Goal: Information Seeking & Learning: Learn about a topic

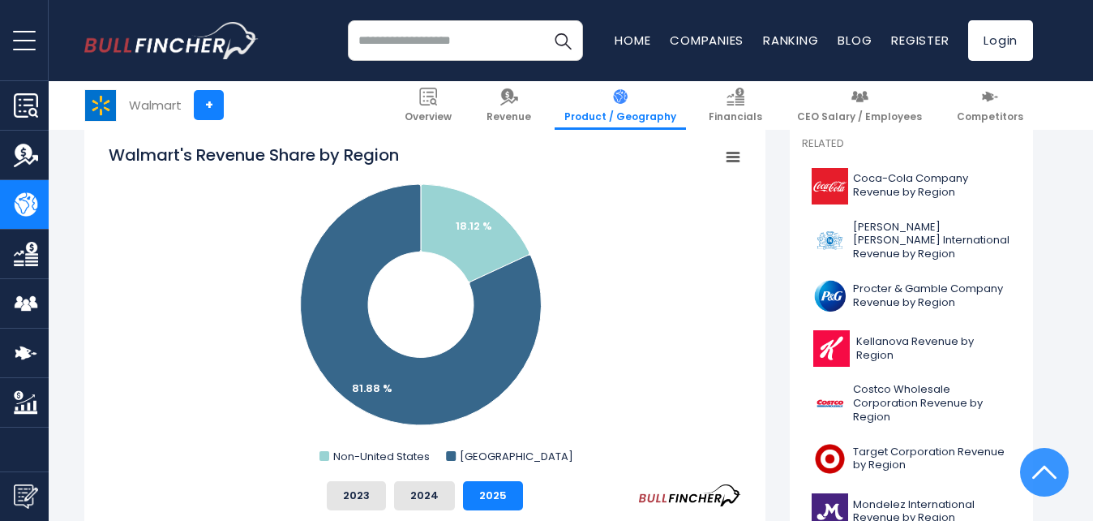
scroll to position [487, 0]
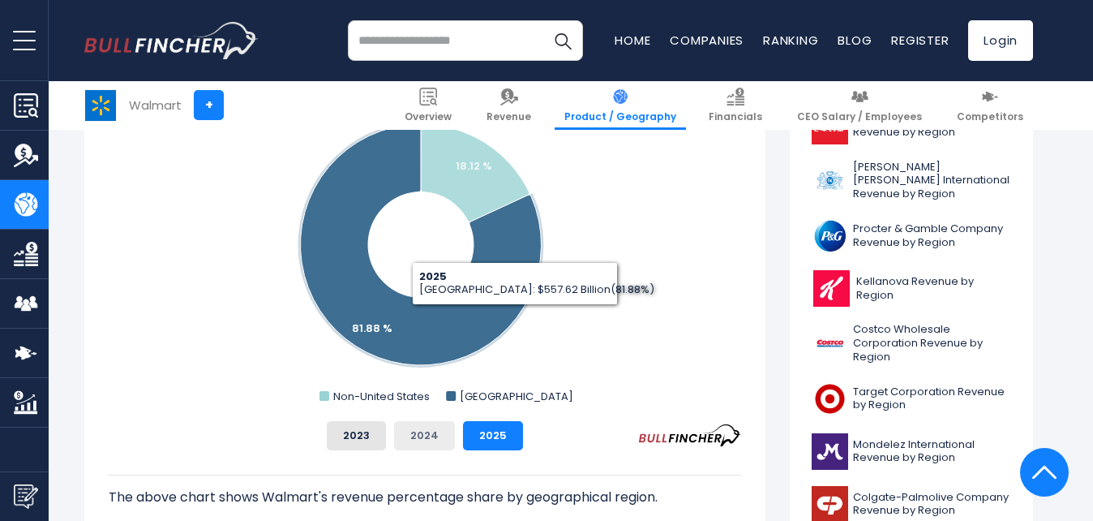
click at [428, 444] on button "2024" at bounding box center [424, 435] width 61 height 29
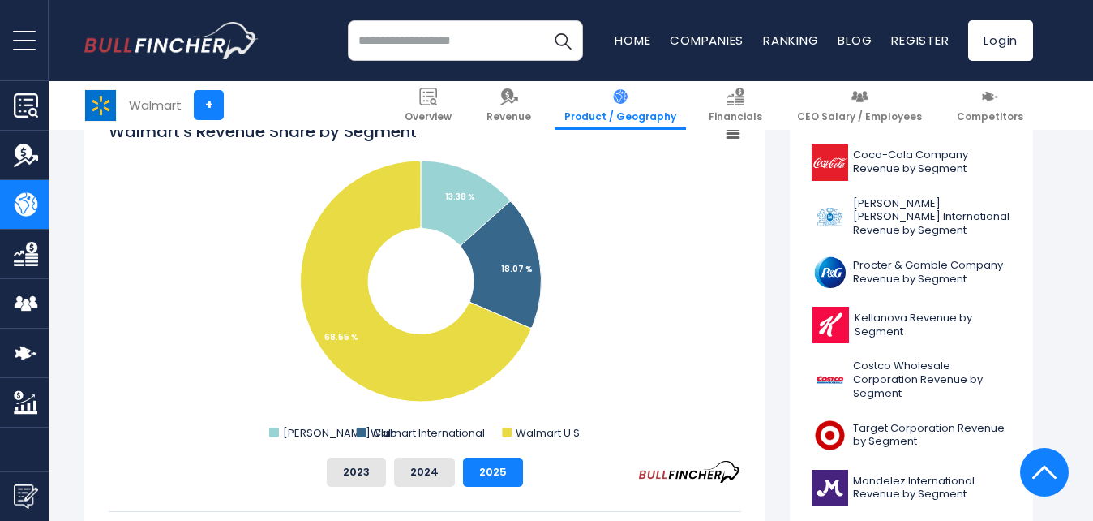
scroll to position [487, 0]
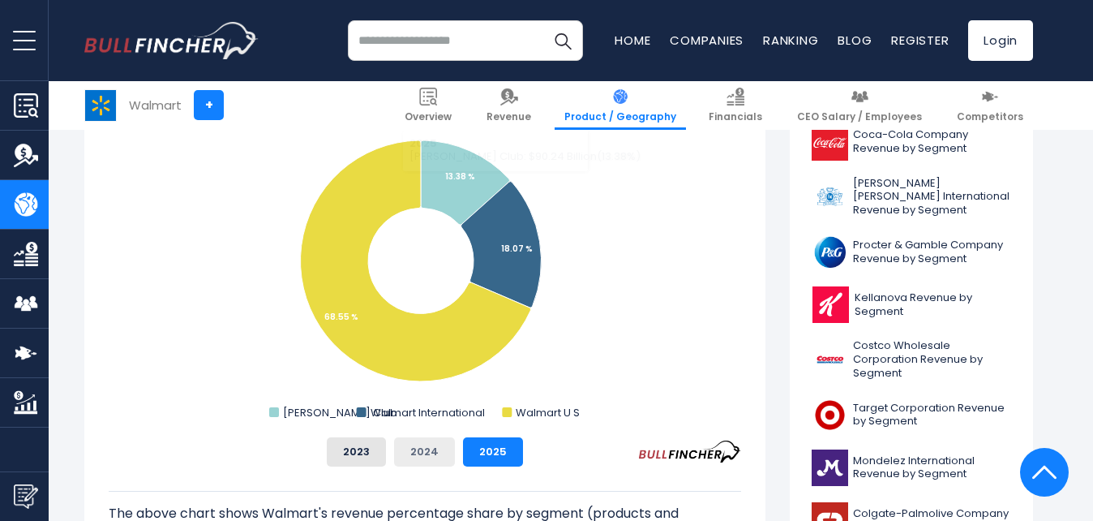
click at [432, 450] on button "2024" at bounding box center [424, 451] width 61 height 29
click at [480, 32] on input "search" at bounding box center [465, 40] width 235 height 41
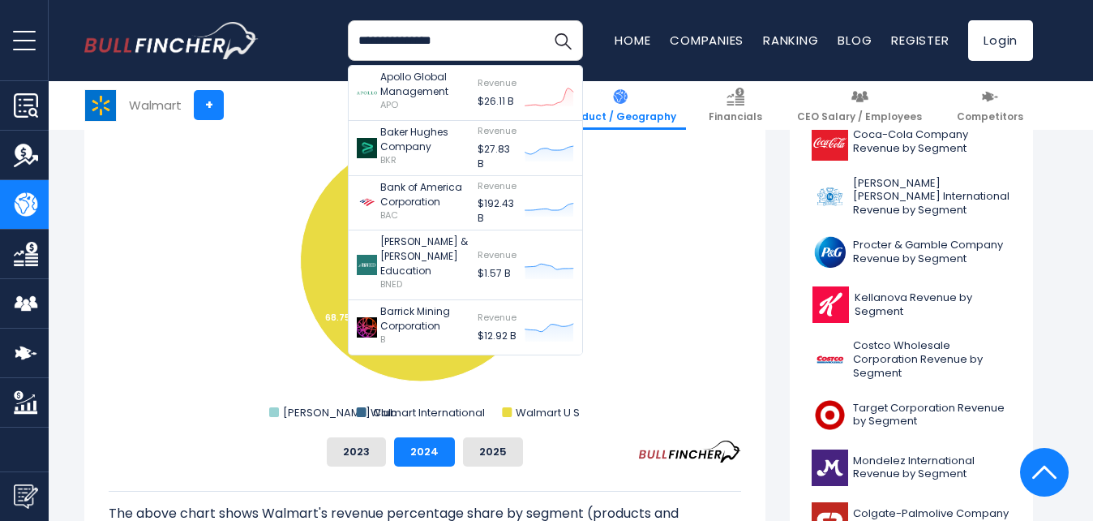
type input "**********"
click at [543, 20] on button "Search" at bounding box center [563, 40] width 41 height 41
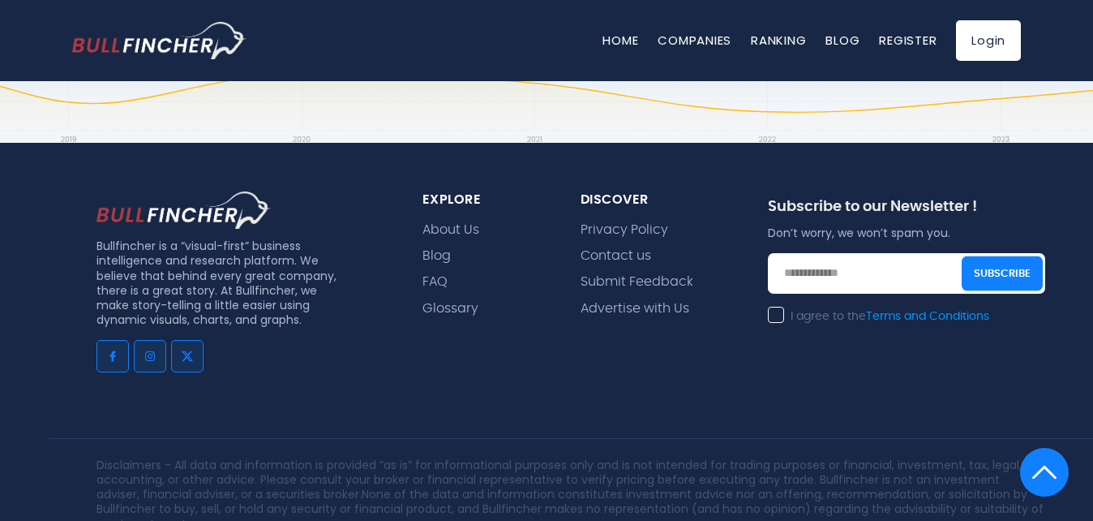
scroll to position [20358, 0]
